Goal: Transaction & Acquisition: Book appointment/travel/reservation

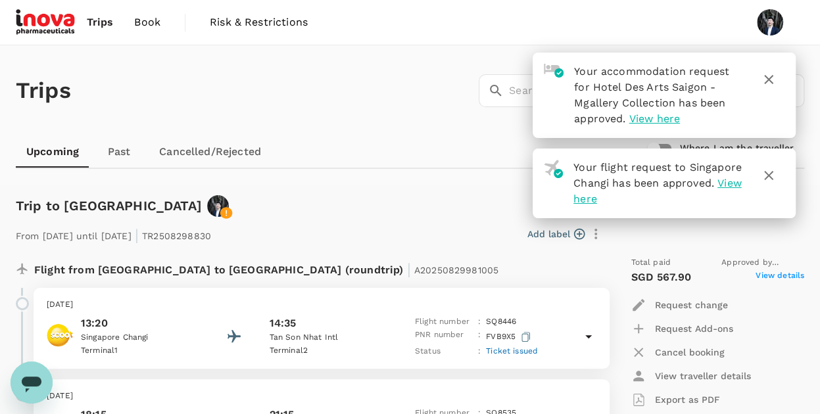
click at [771, 78] on icon "button" at bounding box center [769, 80] width 16 height 16
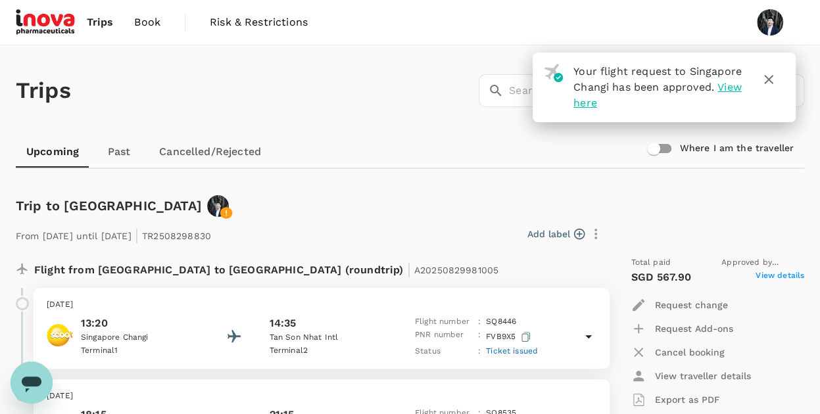
click at [766, 78] on icon "button" at bounding box center [768, 79] width 9 height 9
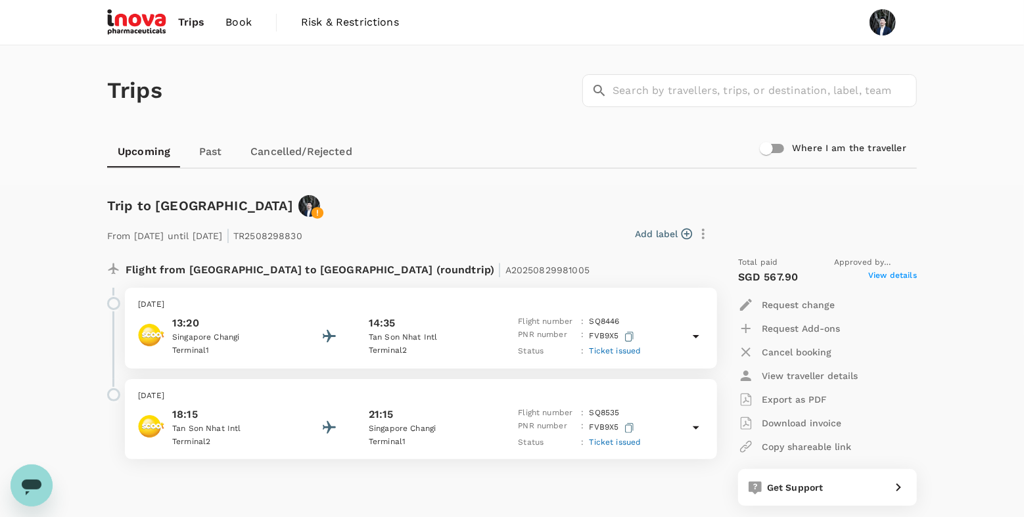
click at [240, 21] on span "Book" at bounding box center [238, 22] width 26 height 16
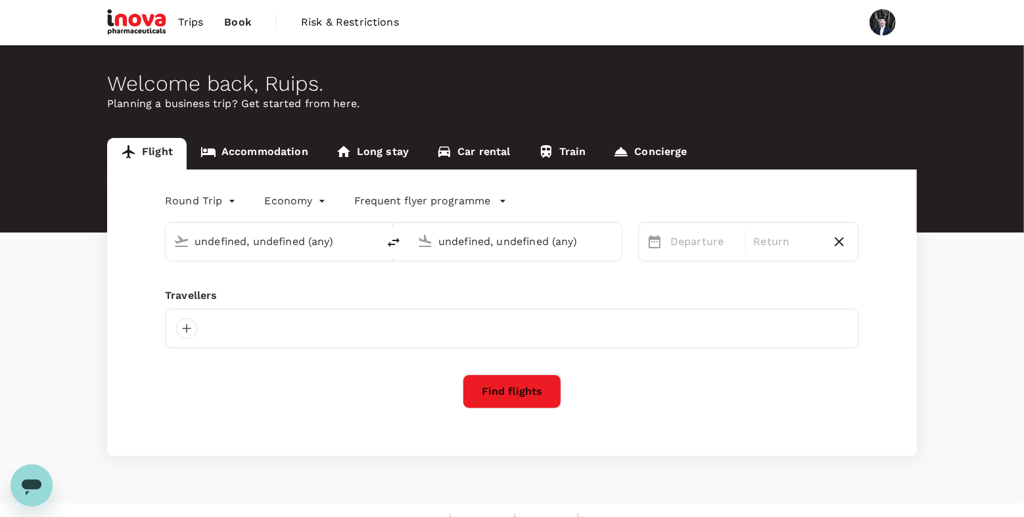
type input "Singapore Changi (SIN)"
type input "Tan Son Nhat Intl (SGN)"
type input "Singapore Changi (SIN)"
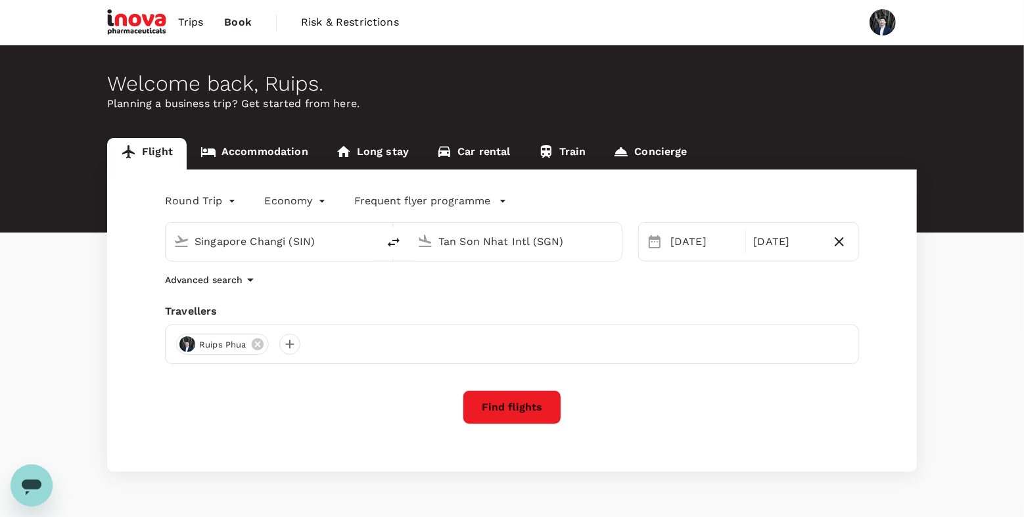
click at [506, 244] on input "Tan Son Nhat Intl (SGN)" at bounding box center [516, 241] width 156 height 20
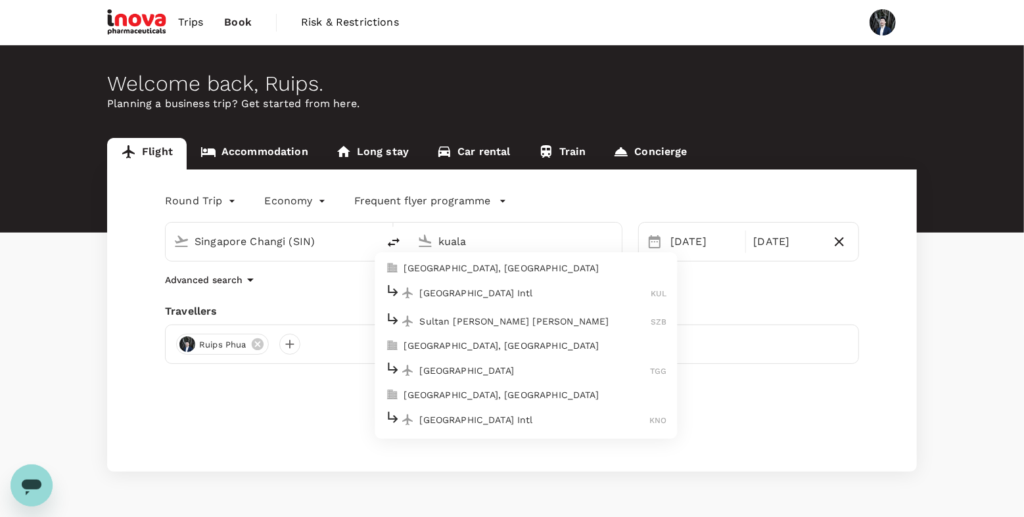
click at [499, 296] on p "[GEOGRAPHIC_DATA] Intl" at bounding box center [535, 293] width 231 height 13
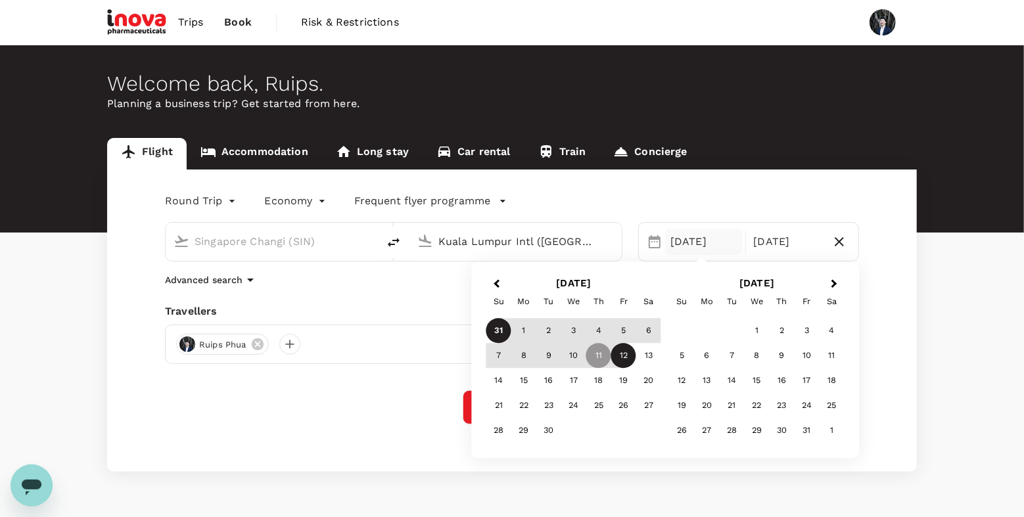
type input "Kuala Lumpur Intl ([GEOGRAPHIC_DATA])"
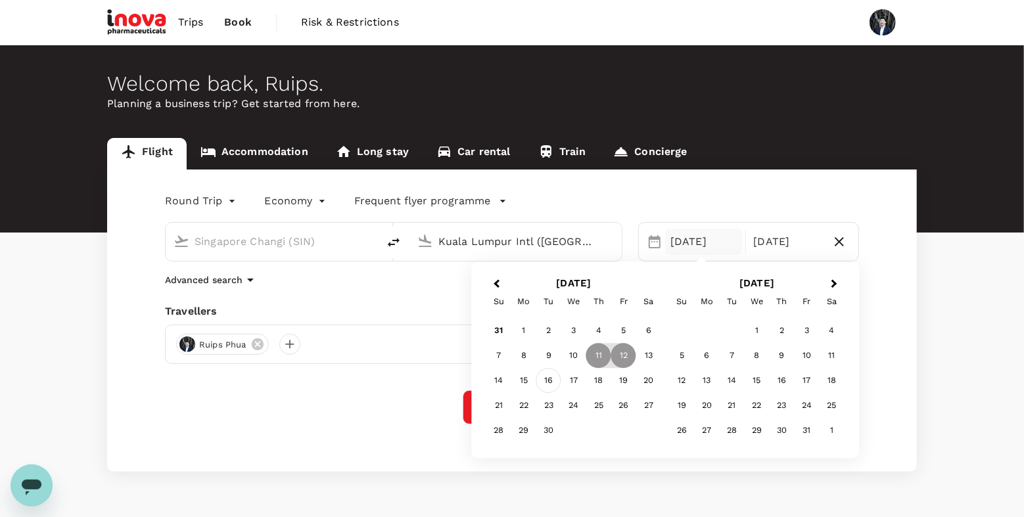
click at [552, 381] on div "16" at bounding box center [548, 381] width 25 height 25
click at [571, 379] on div "17" at bounding box center [573, 381] width 25 height 25
